Goal: Navigation & Orientation: Go to known website

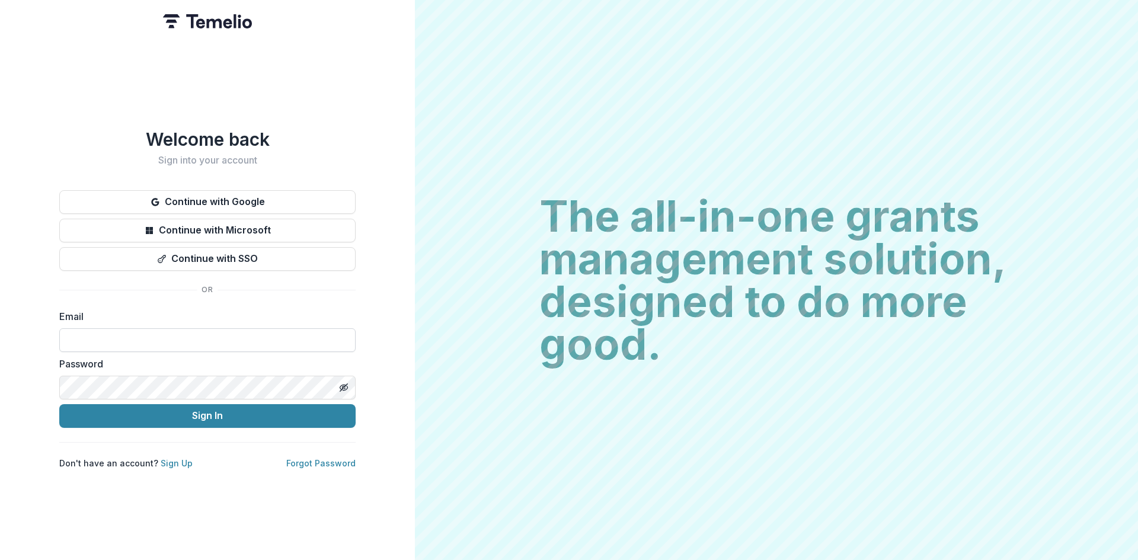
click at [128, 340] on input at bounding box center [207, 340] width 296 height 24
click at [240, 339] on input at bounding box center [207, 340] width 296 height 24
type input "**********"
click at [242, 413] on button "Sign In" at bounding box center [207, 416] width 296 height 24
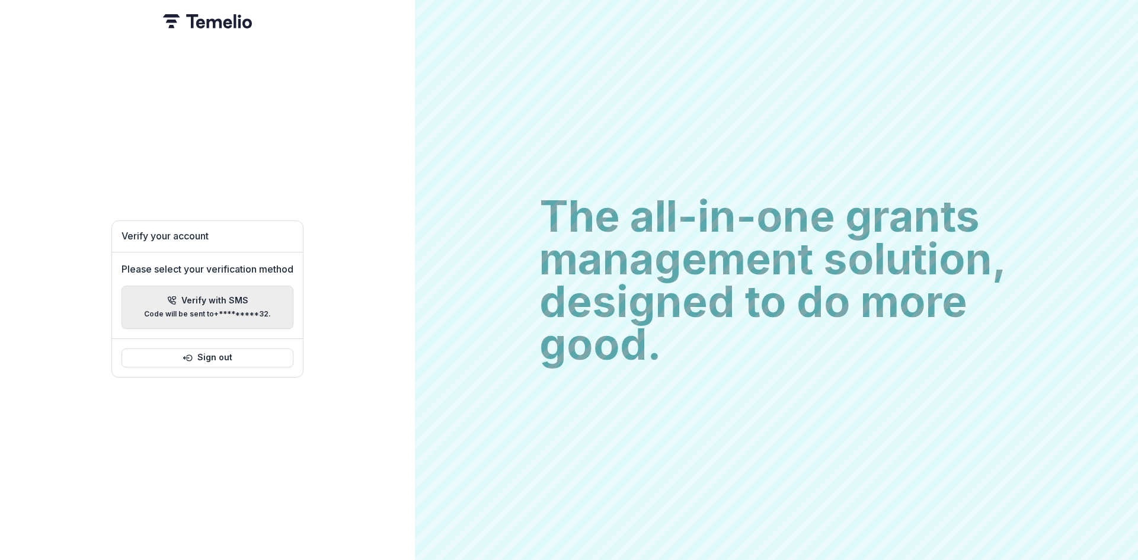
click at [221, 296] on p "Verify with SMS" at bounding box center [214, 301] width 67 height 10
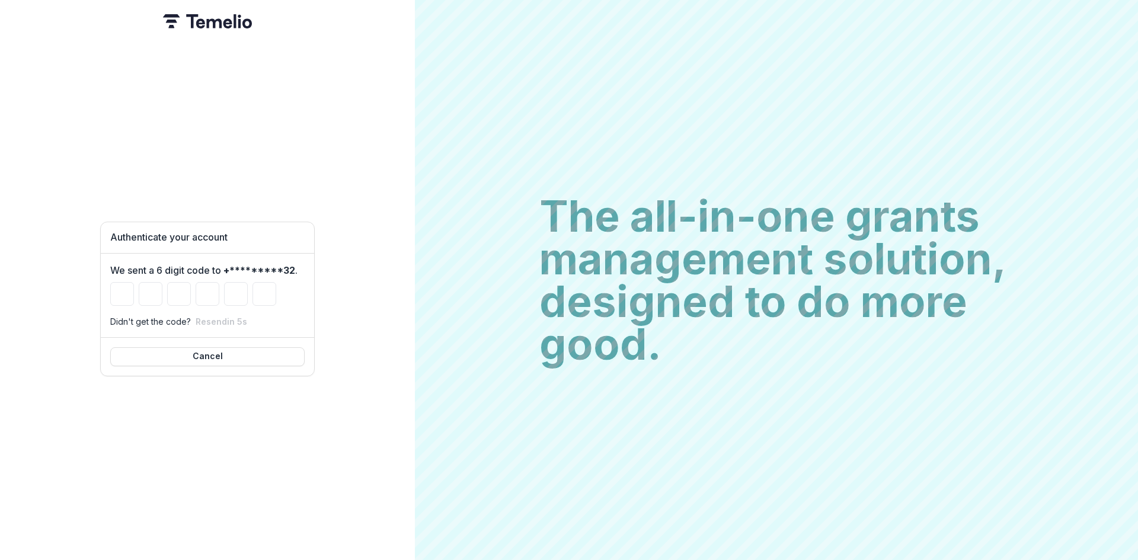
type input "*"
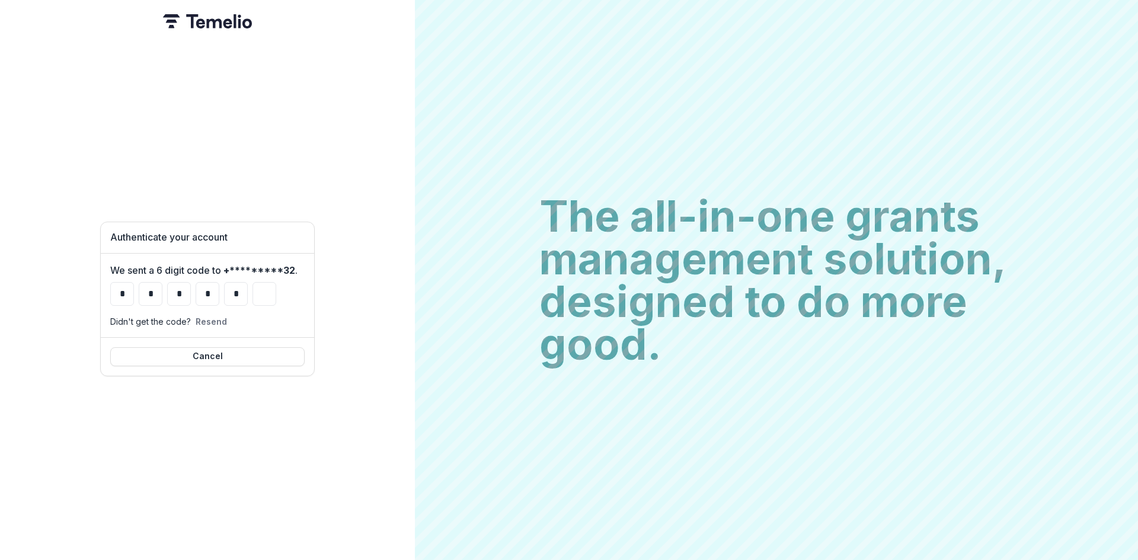
type input "*"
